Goal: Information Seeking & Learning: Learn about a topic

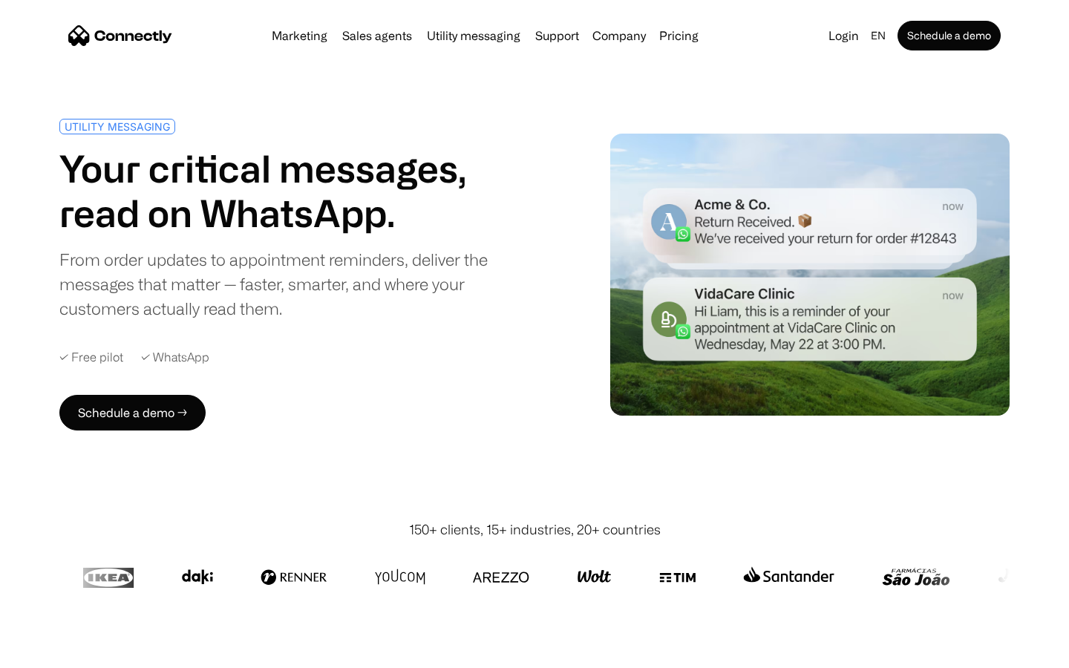
scroll to position [3912, 0]
